Goal: Task Accomplishment & Management: Manage account settings

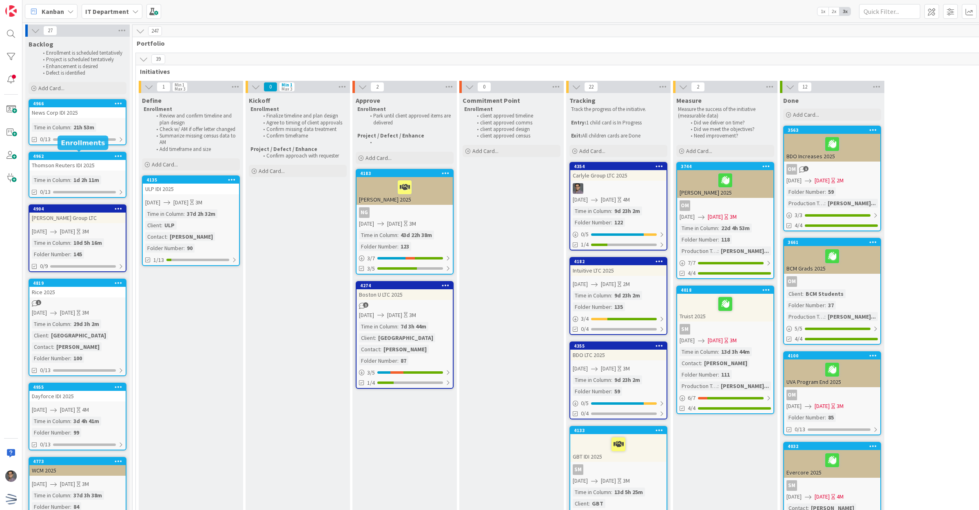
click at [98, 157] on div "4962" at bounding box center [79, 156] width 93 height 6
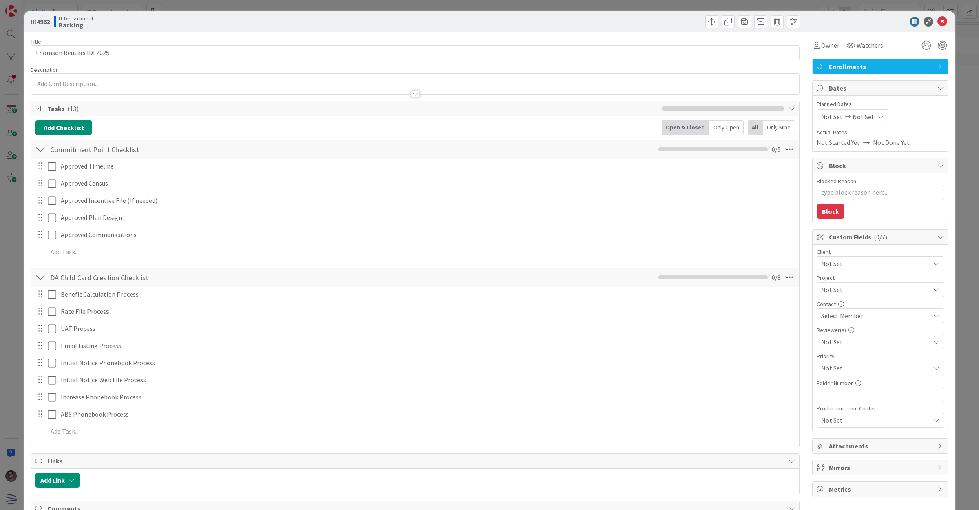
type textarea "x"
click at [832, 108] on span "Planned Dates" at bounding box center [880, 104] width 127 height 9
click at [831, 119] on span "Not Set" at bounding box center [832, 117] width 22 height 10
click at [880, 232] on td "27" at bounding box center [882, 233] width 16 height 15
type input "[DATE]"
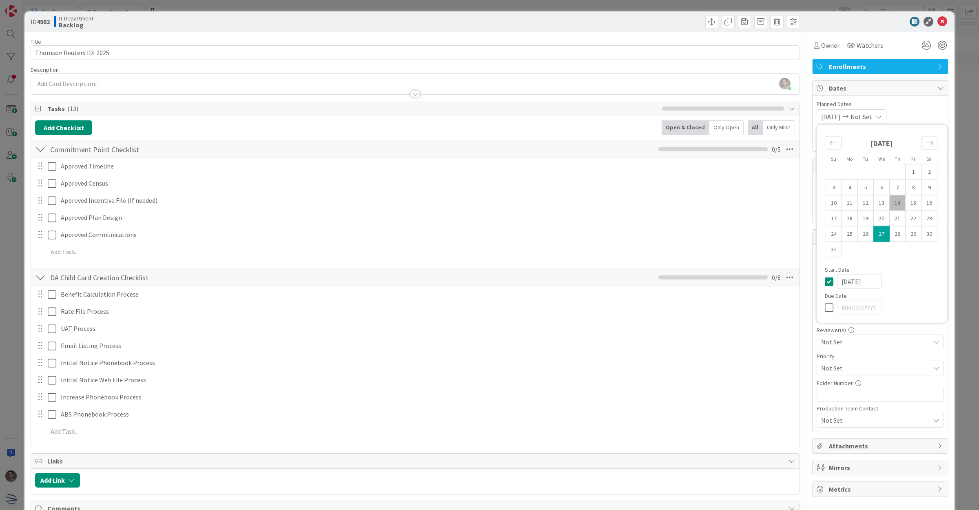
type textarea "x"
click at [926, 143] on icon "Move forward to switch to the next month." at bounding box center [929, 143] width 7 height 4
click at [925, 145] on icon "Move forward to switch to the next month." at bounding box center [929, 143] width 8 height 8
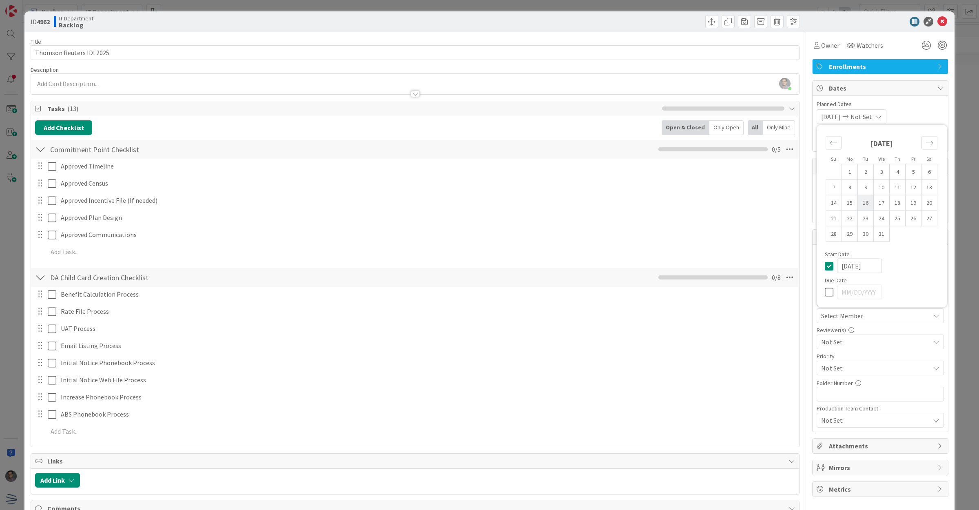
click at [860, 205] on td "16" at bounding box center [866, 202] width 16 height 15
type input "[DATE]"
click at [937, 91] on icon at bounding box center [940, 88] width 7 height 7
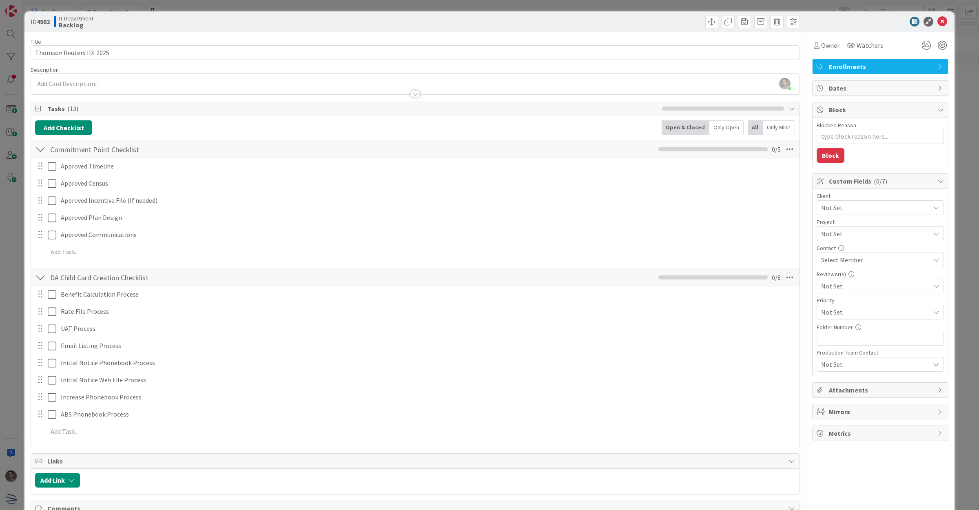
click at [937, 91] on icon at bounding box center [940, 88] width 7 height 7
type textarea "x"
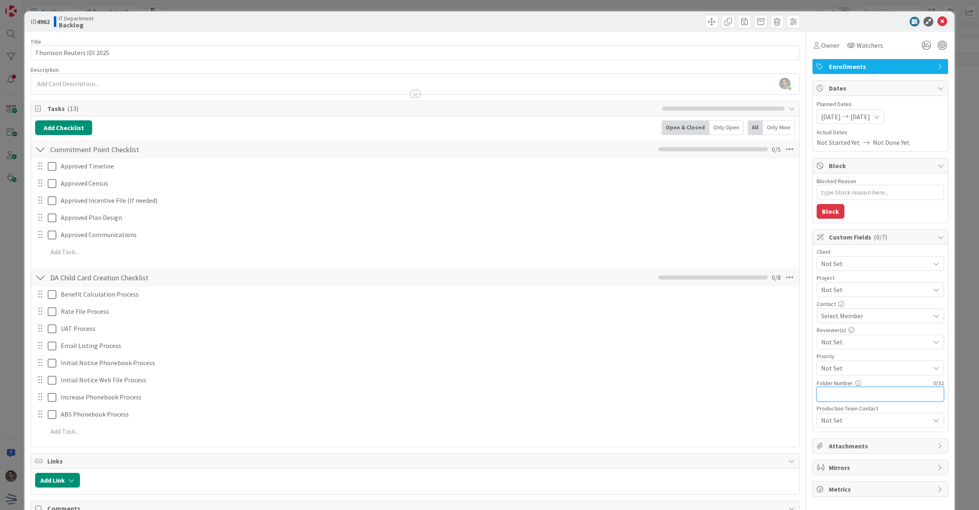
click at [843, 394] on input "text" at bounding box center [880, 394] width 127 height 15
type input "17"
type textarea "x"
type input "17"
click at [937, 17] on icon at bounding box center [942, 22] width 10 height 10
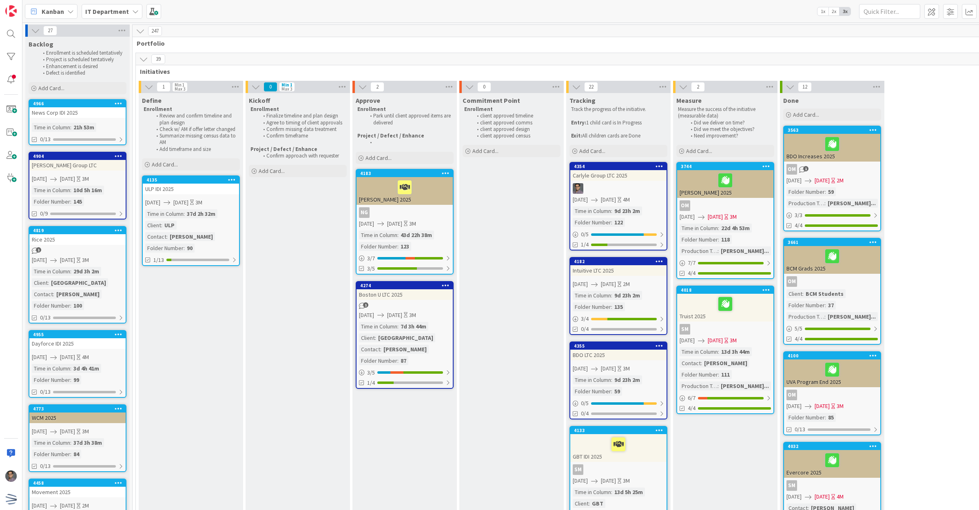
click at [78, 113] on div "News Corp IDI 2025" at bounding box center [77, 112] width 96 height 11
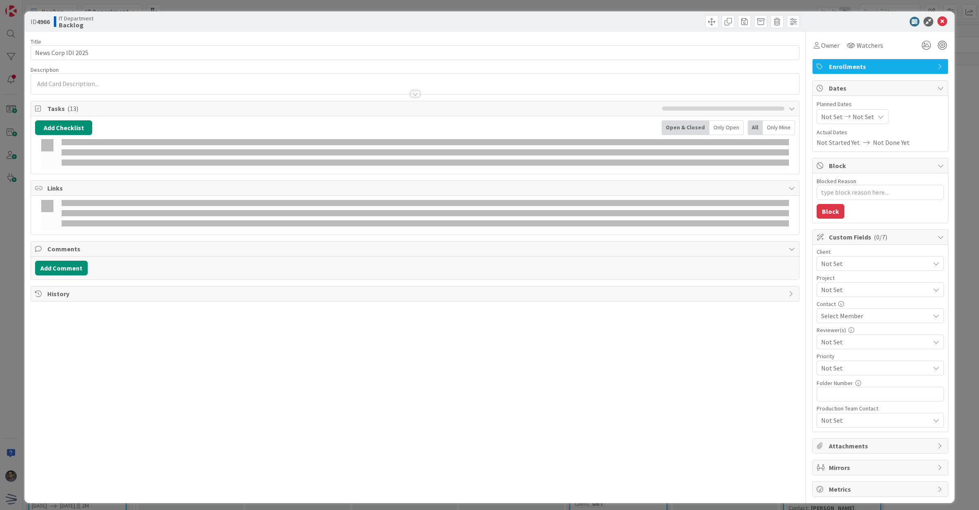
type textarea "x"
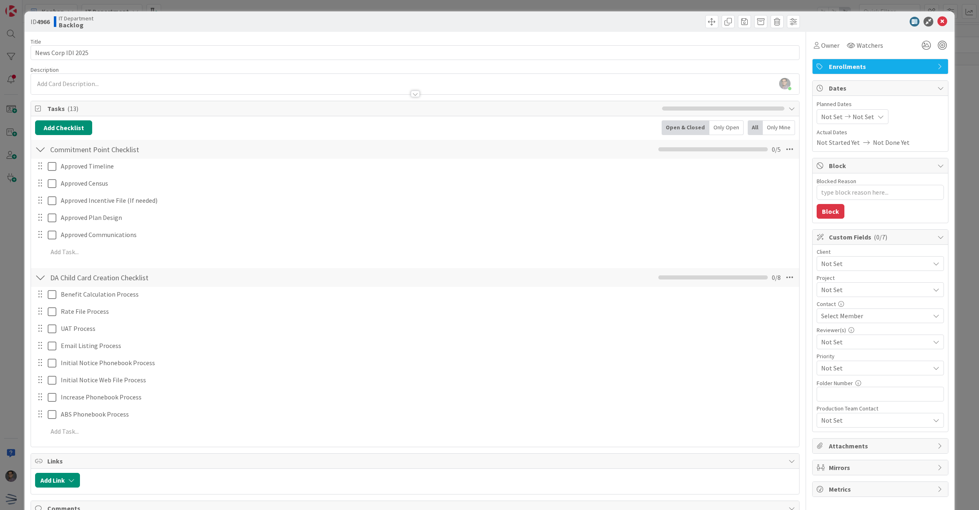
click at [831, 114] on span "Not Set" at bounding box center [832, 117] width 22 height 10
click at [925, 142] on icon "Move forward to switch to the next month." at bounding box center [929, 143] width 8 height 8
click at [830, 143] on icon "Move backward to switch to the previous month." at bounding box center [834, 143] width 8 height 8
click at [842, 202] on td "15" at bounding box center [850, 202] width 16 height 15
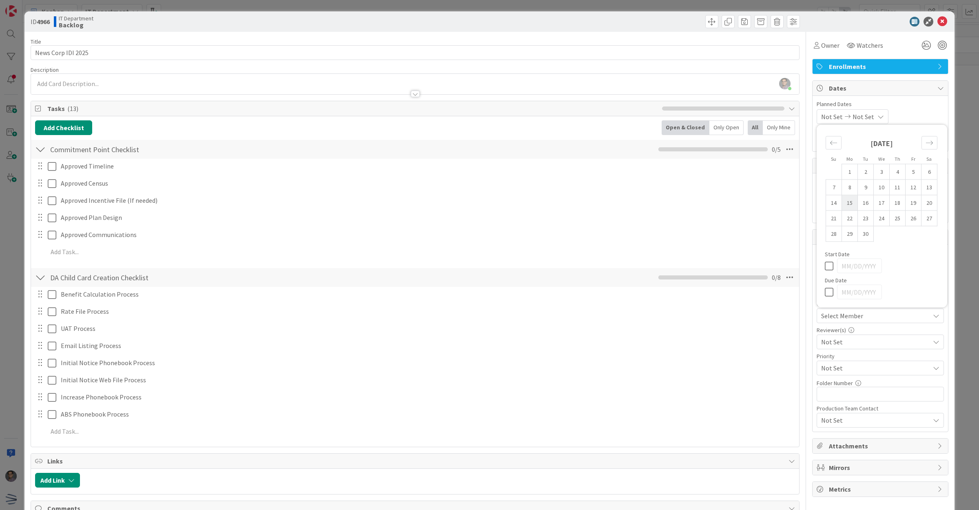
type input "[DATE]"
type textarea "x"
click at [866, 115] on span "Not Set" at bounding box center [861, 117] width 22 height 10
click at [925, 144] on icon "Move forward to switch to the next month." at bounding box center [929, 143] width 8 height 8
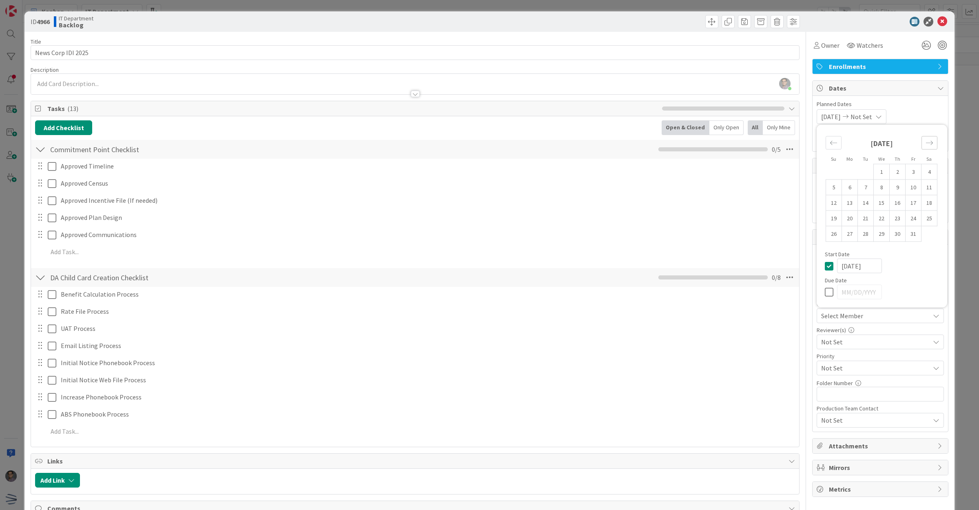
click at [925, 144] on icon "Move forward to switch to the next month." at bounding box center [929, 143] width 8 height 8
click at [848, 188] on td "3" at bounding box center [850, 186] width 16 height 15
type input "[DATE]"
type textarea "x"
click at [914, 105] on span "Planned Dates" at bounding box center [880, 104] width 127 height 9
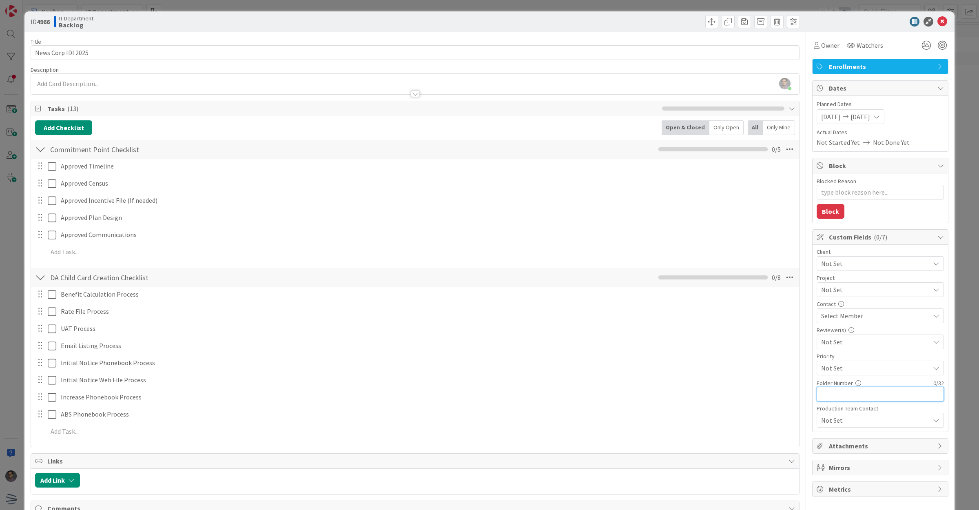
click at [841, 401] on input "text" at bounding box center [880, 394] width 127 height 15
type input "42"
type textarea "x"
click at [937, 23] on icon at bounding box center [942, 22] width 10 height 10
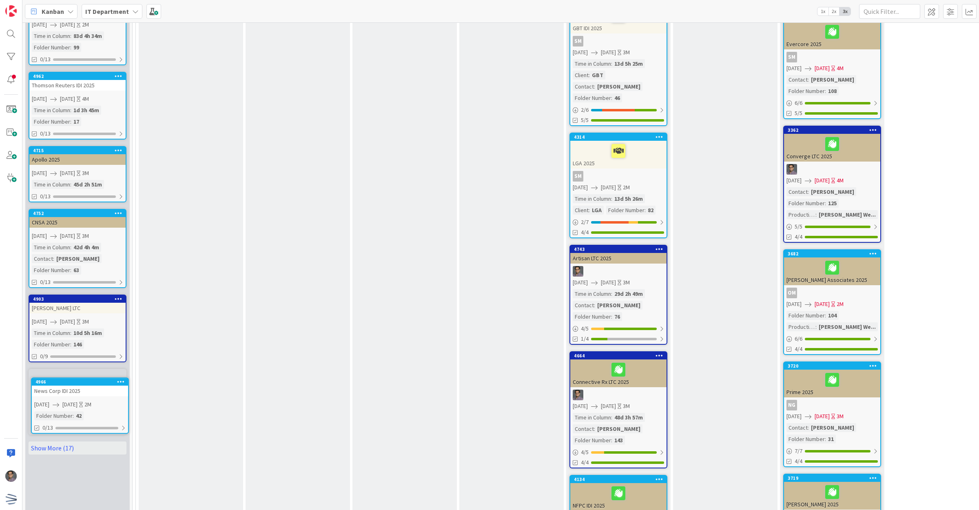
scroll to position [428, 0]
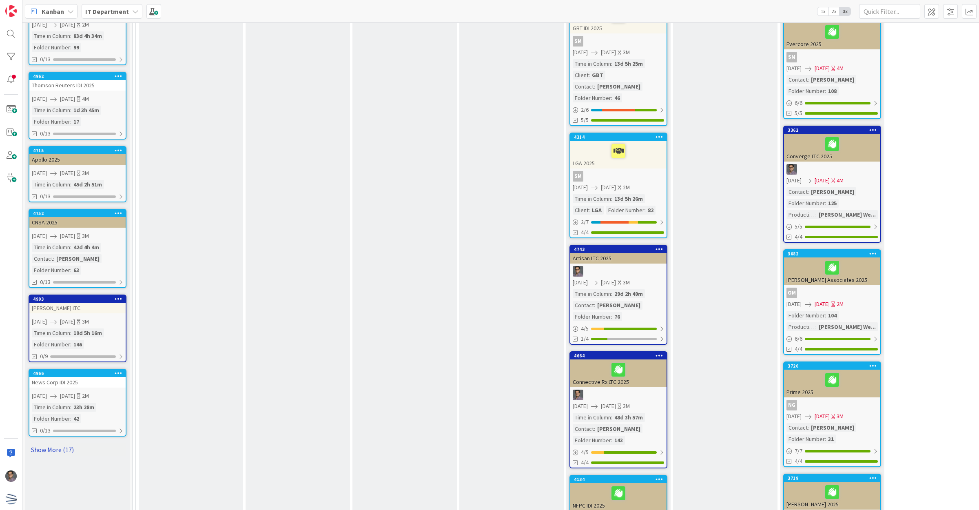
click at [61, 443] on link "Show More (17)" at bounding box center [78, 449] width 98 height 13
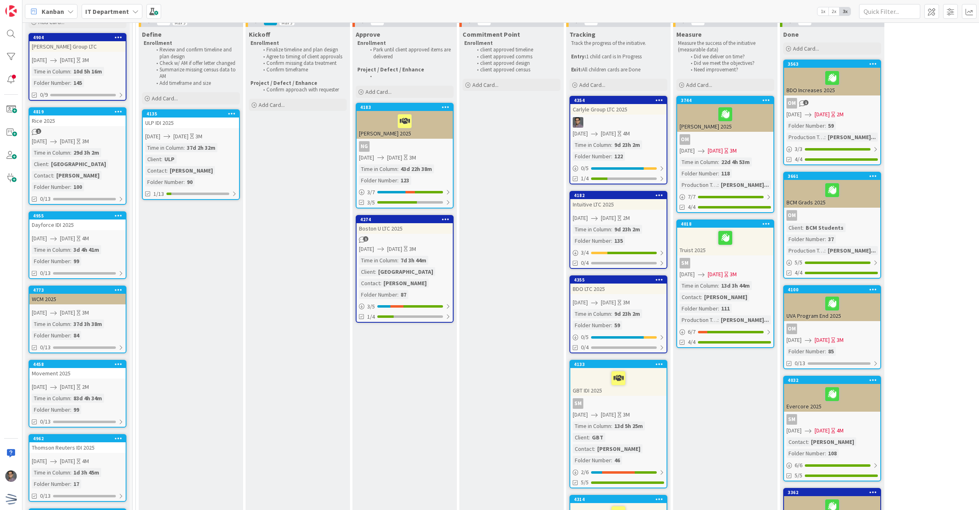
scroll to position [0, 0]
